Goal: Browse casually: Explore the website without a specific task or goal

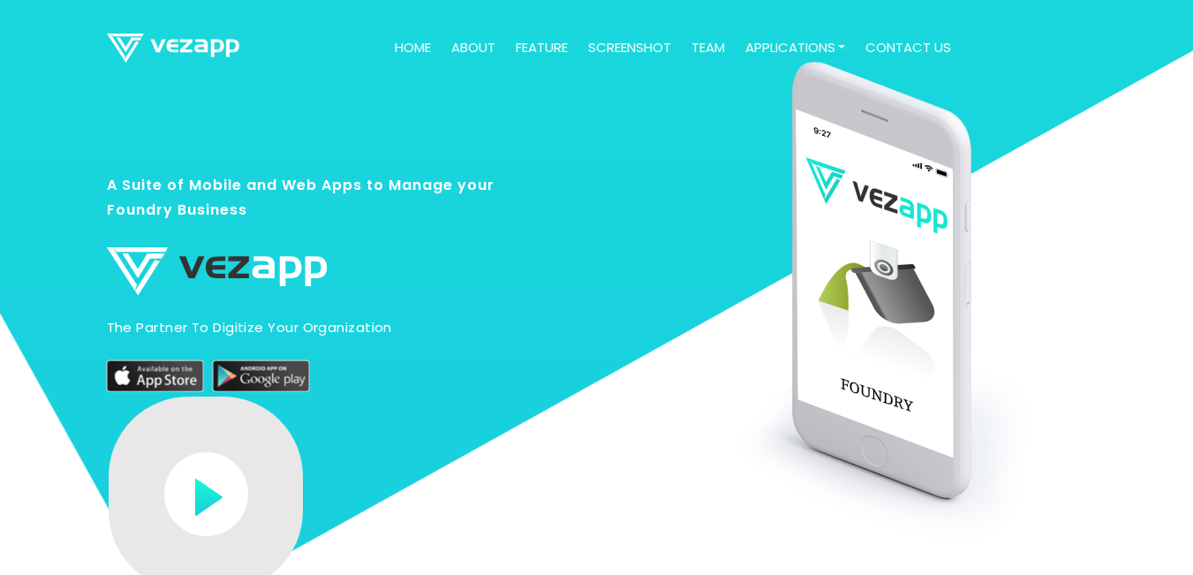
drag, startPoint x: 310, startPoint y: 125, endPoint x: 225, endPoint y: 41, distance: 119.9
click at [310, 125] on div "A Suite of Mobile and Web Apps to Manage your Foundry Business The partner to d…" at bounding box center [303, 387] width 419 height 598
click at [298, 109] on div "A Suite of Mobile and Web Apps to Manage your Foundry Business The partner to d…" at bounding box center [303, 387] width 419 height 598
drag, startPoint x: 1149, startPoint y: 8, endPoint x: 661, endPoint y: 166, distance: 512.5
click at [661, 167] on div at bounding box center [806, 387] width 587 height 598
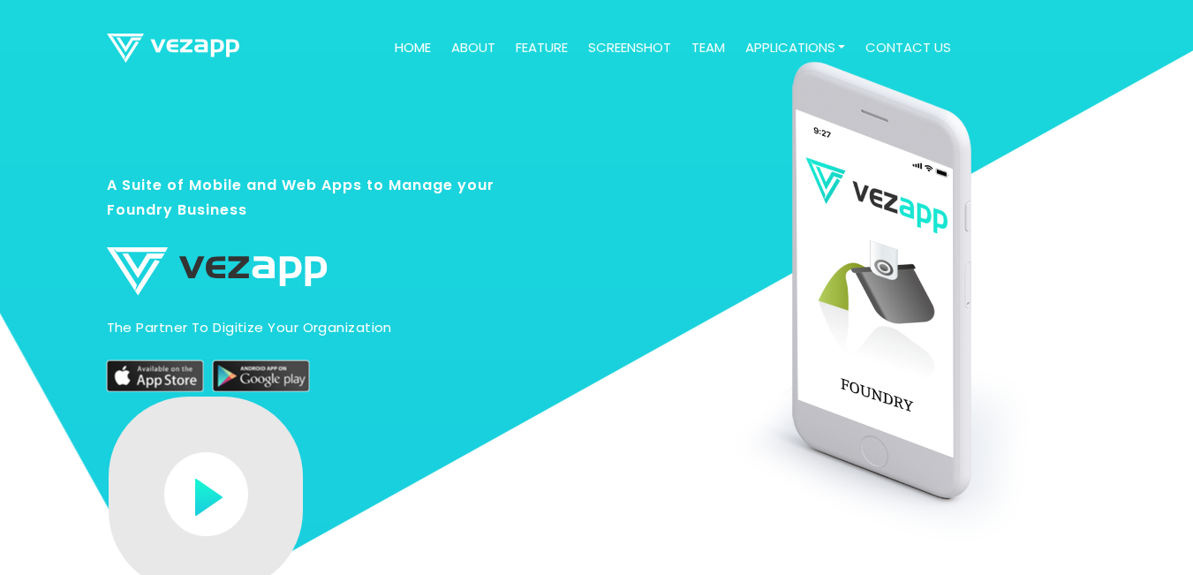
click at [313, 102] on div "A Suite of Mobile and Web Apps to Manage your Foundry Business The partner to d…" at bounding box center [303, 387] width 419 height 598
